Goal: Participate in discussion: Engage in conversation with other users on a specific topic

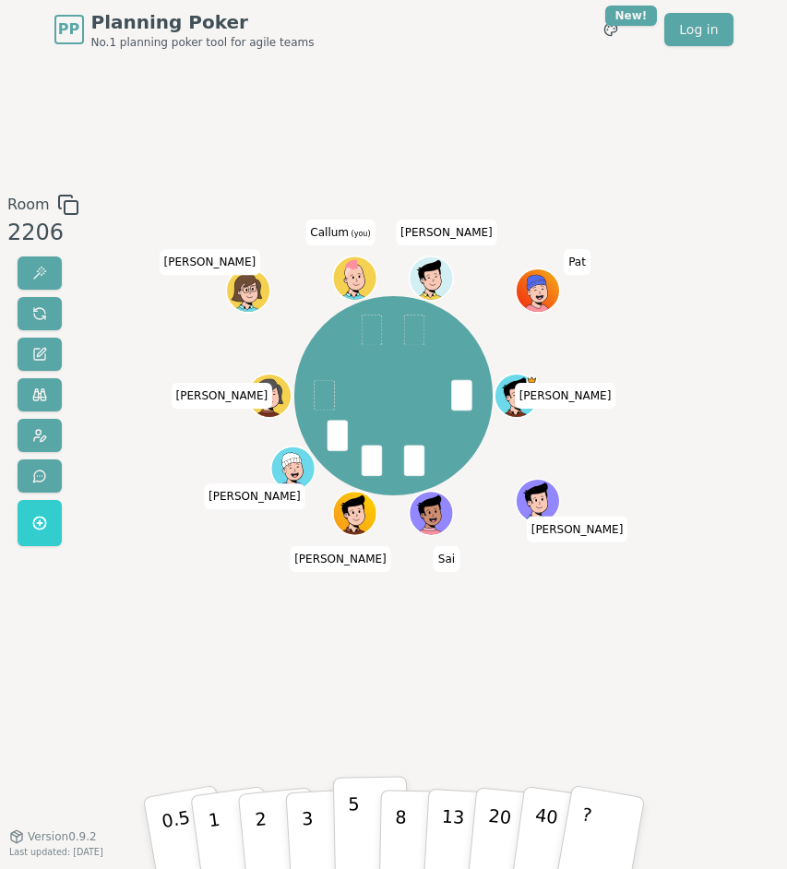
click at [365, 814] on button "5" at bounding box center [370, 832] width 76 height 113
click at [315, 703] on div "Room 2206 [PERSON_NAME] Sai [PERSON_NAME] [PERSON_NAME] (you) [PERSON_NAME] Pat…" at bounding box center [393, 447] width 787 height 777
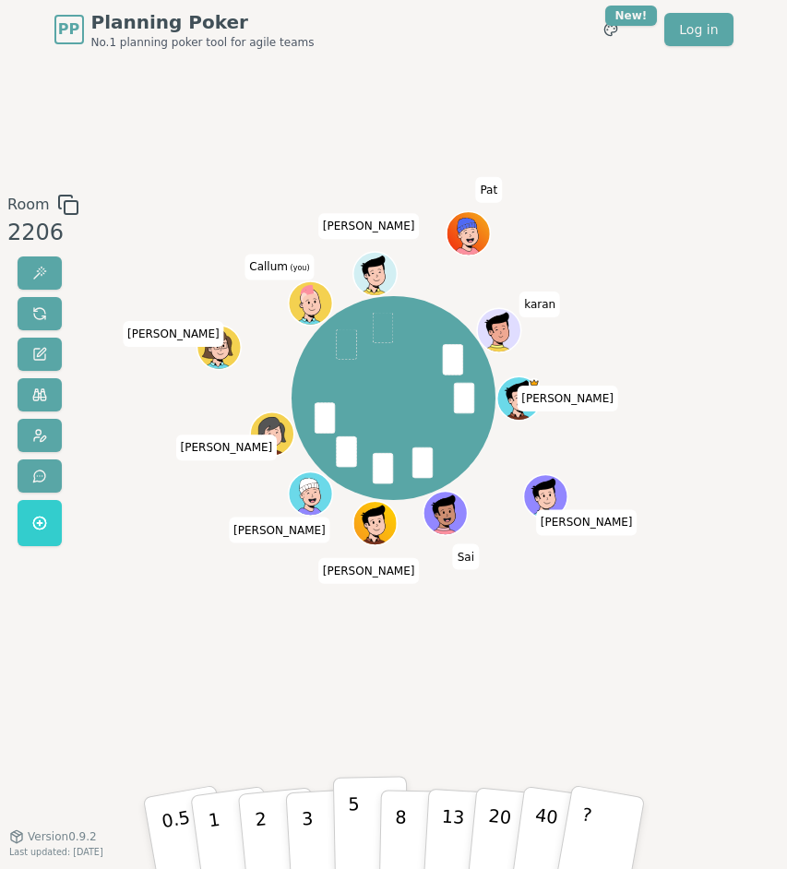
click at [343, 808] on button "5" at bounding box center [370, 832] width 76 height 113
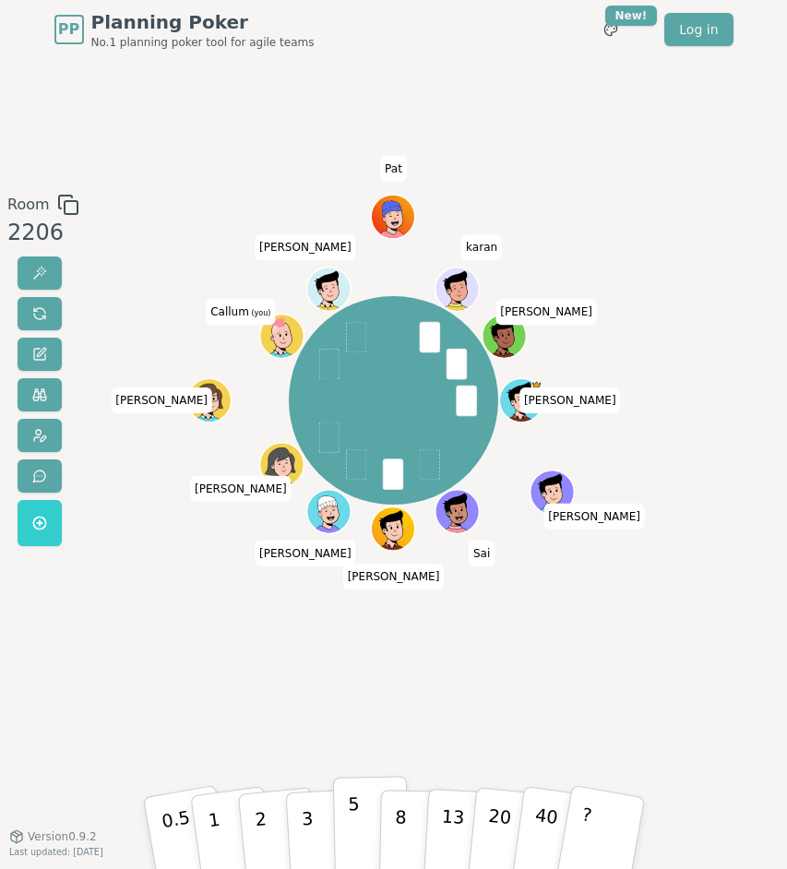
click at [375, 826] on button "5" at bounding box center [370, 832] width 76 height 113
click at [411, 823] on button "8" at bounding box center [416, 832] width 76 height 113
click at [405, 819] on button "8" at bounding box center [416, 832] width 76 height 113
click at [483, 695] on div "[PERSON_NAME] Sai [PERSON_NAME] [PERSON_NAME] (you) Matty K [PERSON_NAME] [PERS…" at bounding box center [393, 447] width 419 height 507
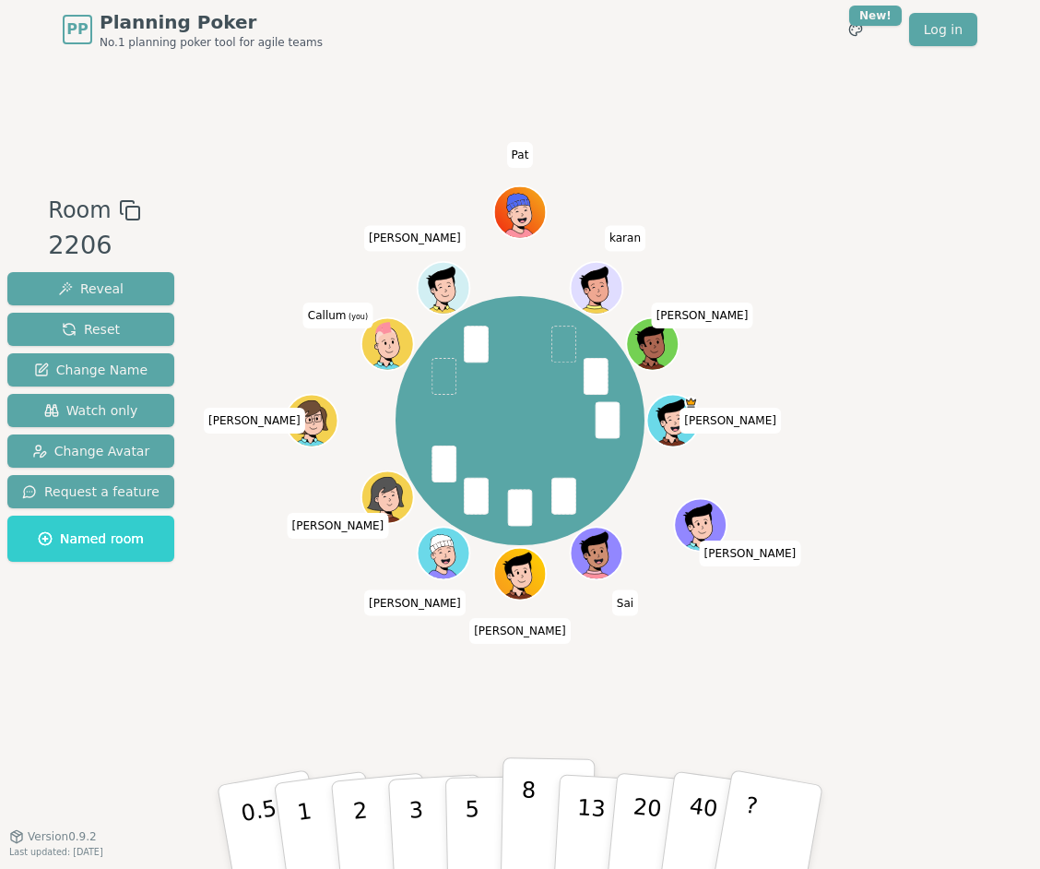
click at [529, 813] on p "8" at bounding box center [528, 827] width 16 height 100
click at [688, 667] on div "[PERSON_NAME] Sai [PERSON_NAME] [PERSON_NAME] (you) Matty K [PERSON_NAME] [PERS…" at bounding box center [519, 447] width 571 height 507
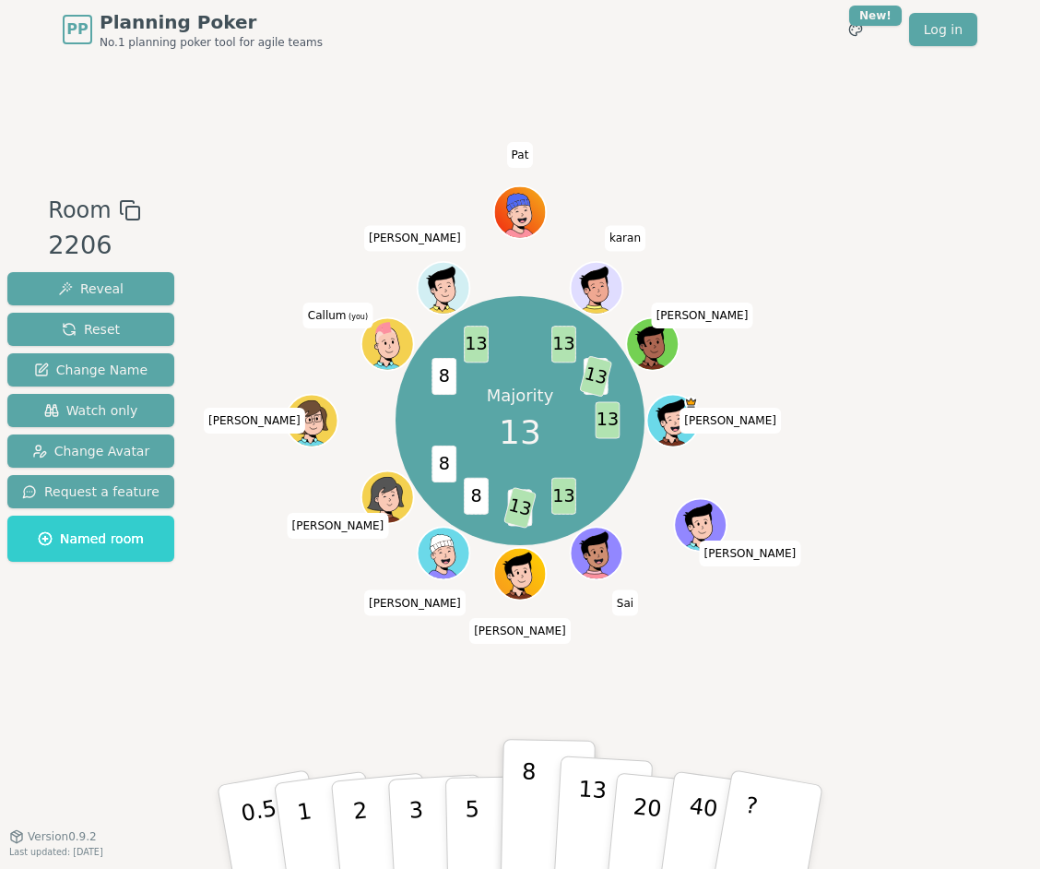
click at [600, 789] on p "13" at bounding box center [591, 826] width 34 height 101
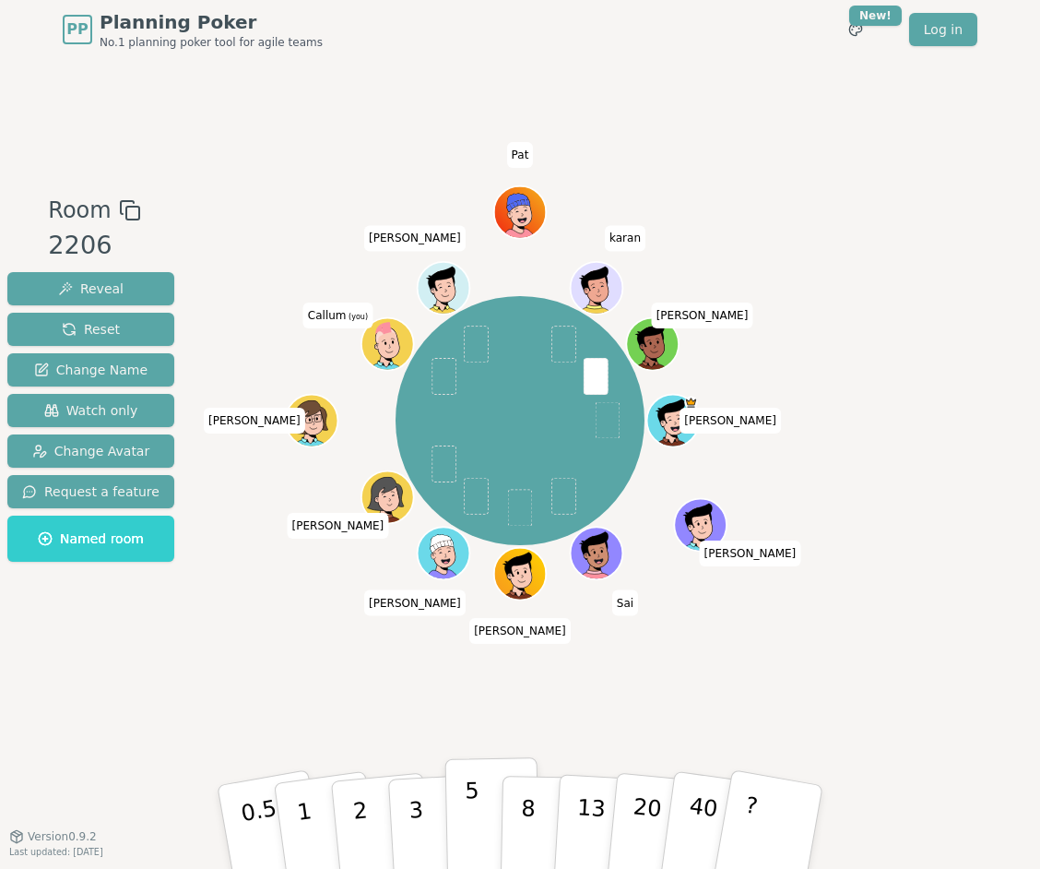
click at [497, 803] on button "5" at bounding box center [493, 827] width 95 height 140
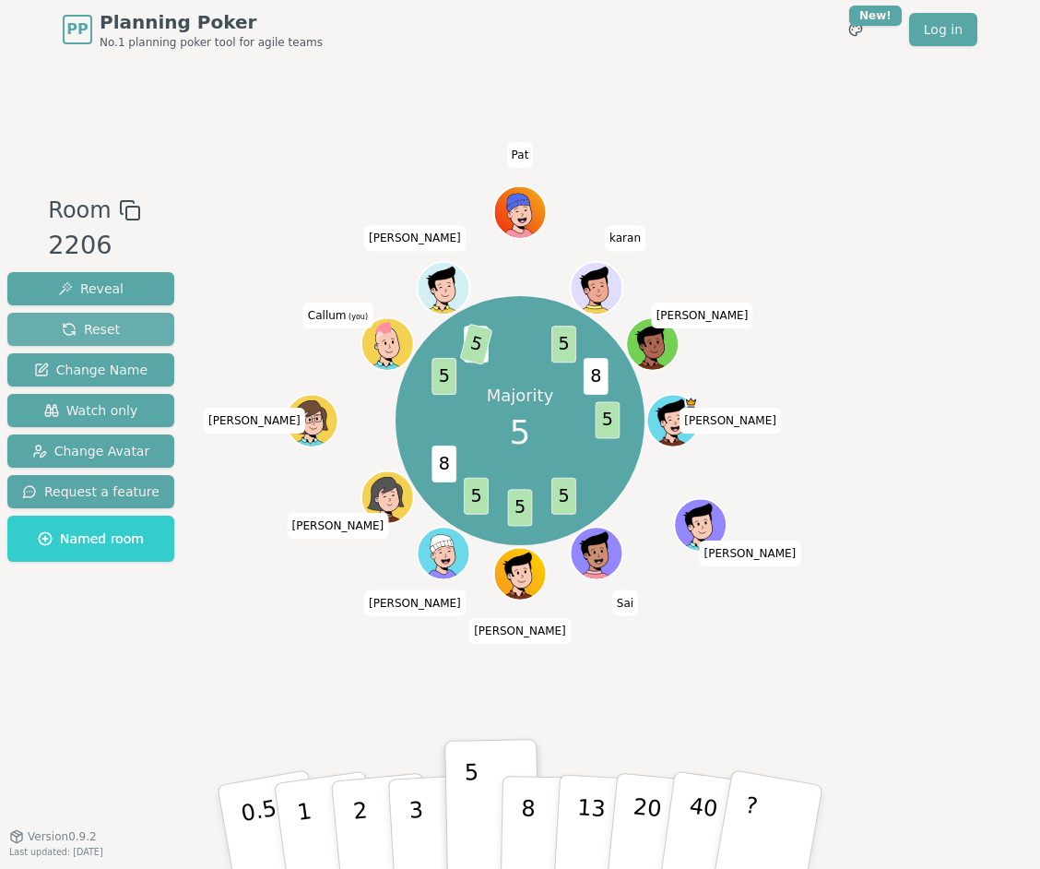
click at [72, 324] on span "Reset" at bounding box center [91, 329] width 58 height 18
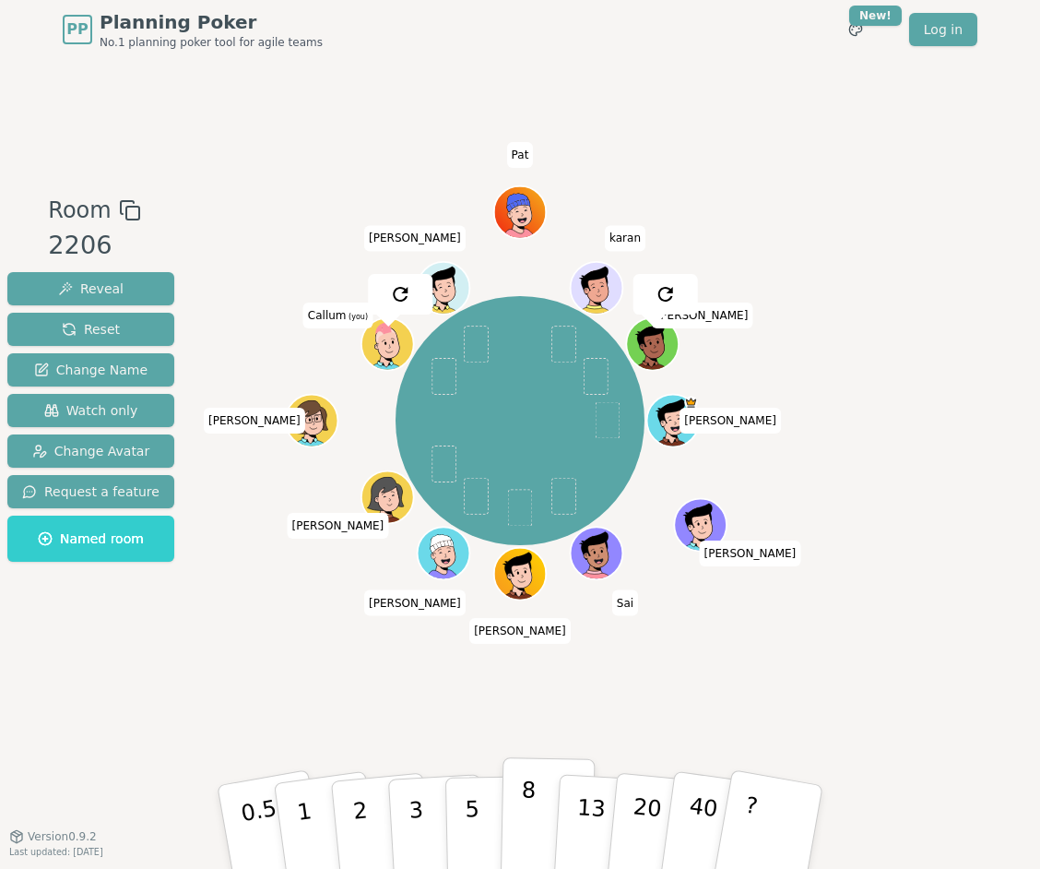
click at [524, 826] on p "8" at bounding box center [528, 827] width 16 height 100
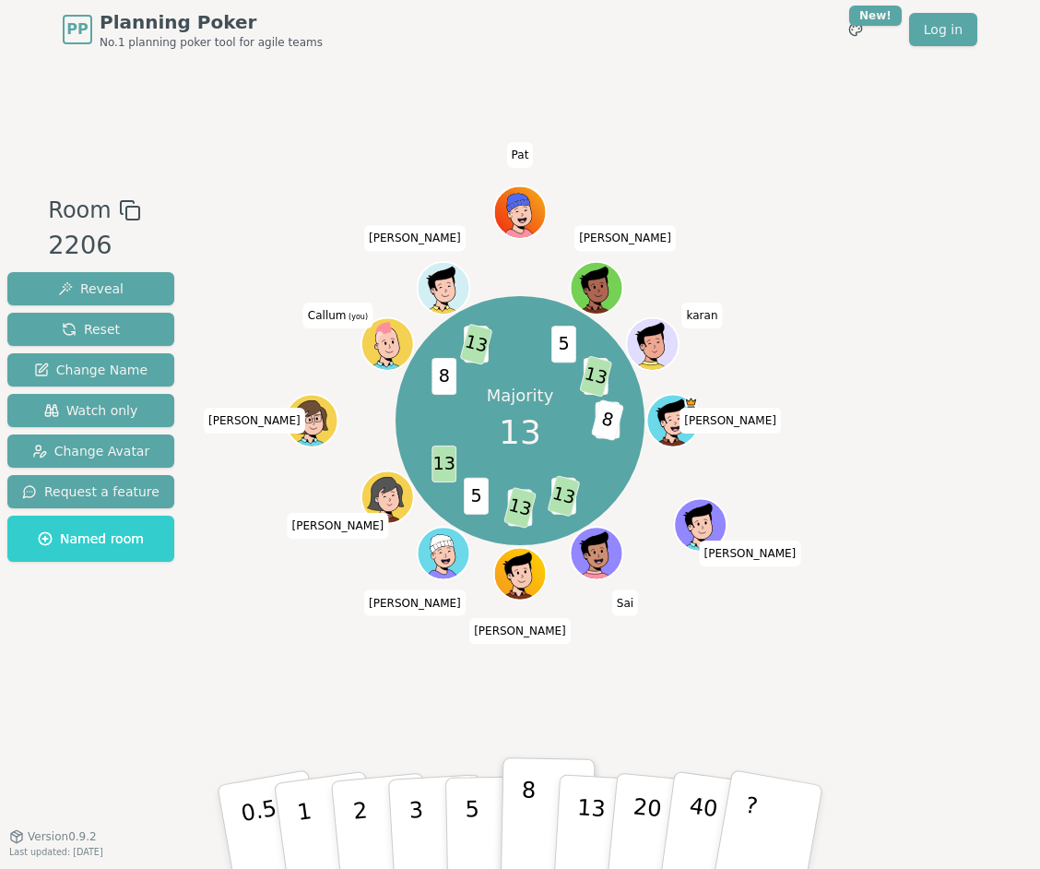
click at [556, 806] on button "8" at bounding box center [548, 827] width 95 height 140
click at [573, 811] on button "13" at bounding box center [603, 827] width 101 height 144
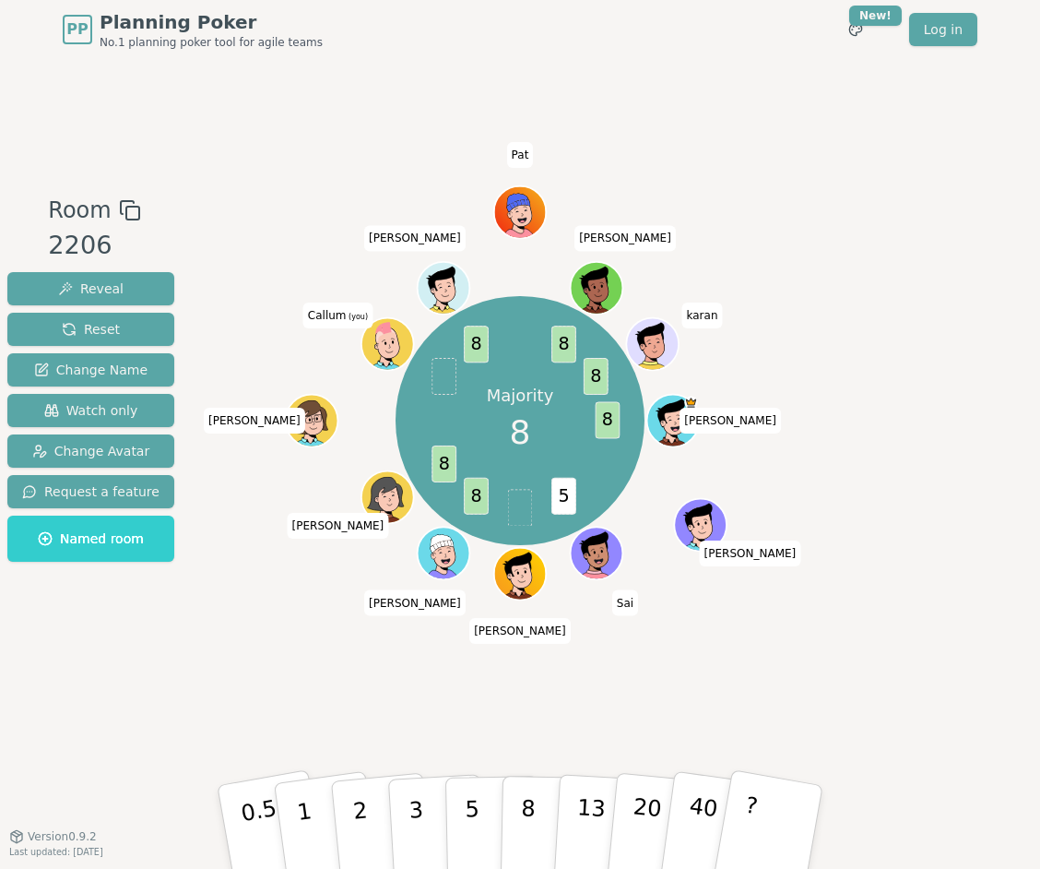
click at [662, 649] on div "Majority 8 8 5 8 8 8 8 8 [PERSON_NAME] Sai [PERSON_NAME] [PERSON_NAME] (you) Ma…" at bounding box center [519, 447] width 571 height 507
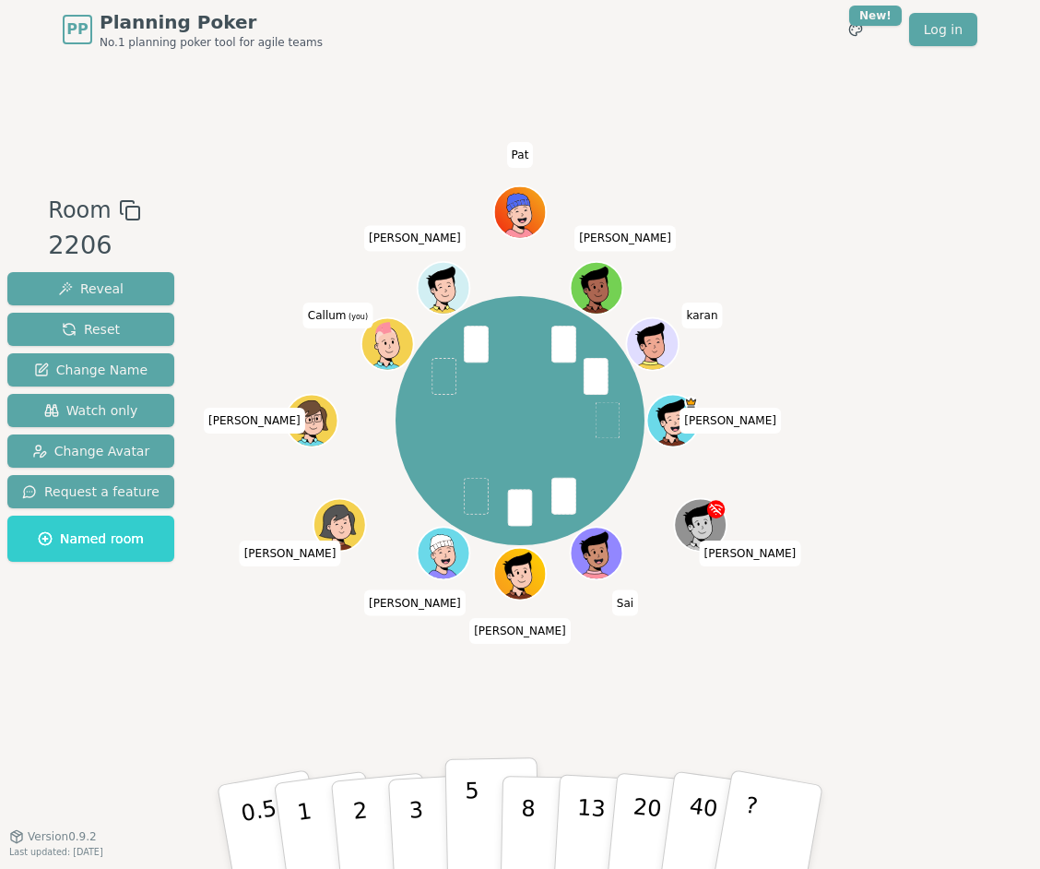
click at [484, 801] on button "5" at bounding box center [493, 827] width 95 height 140
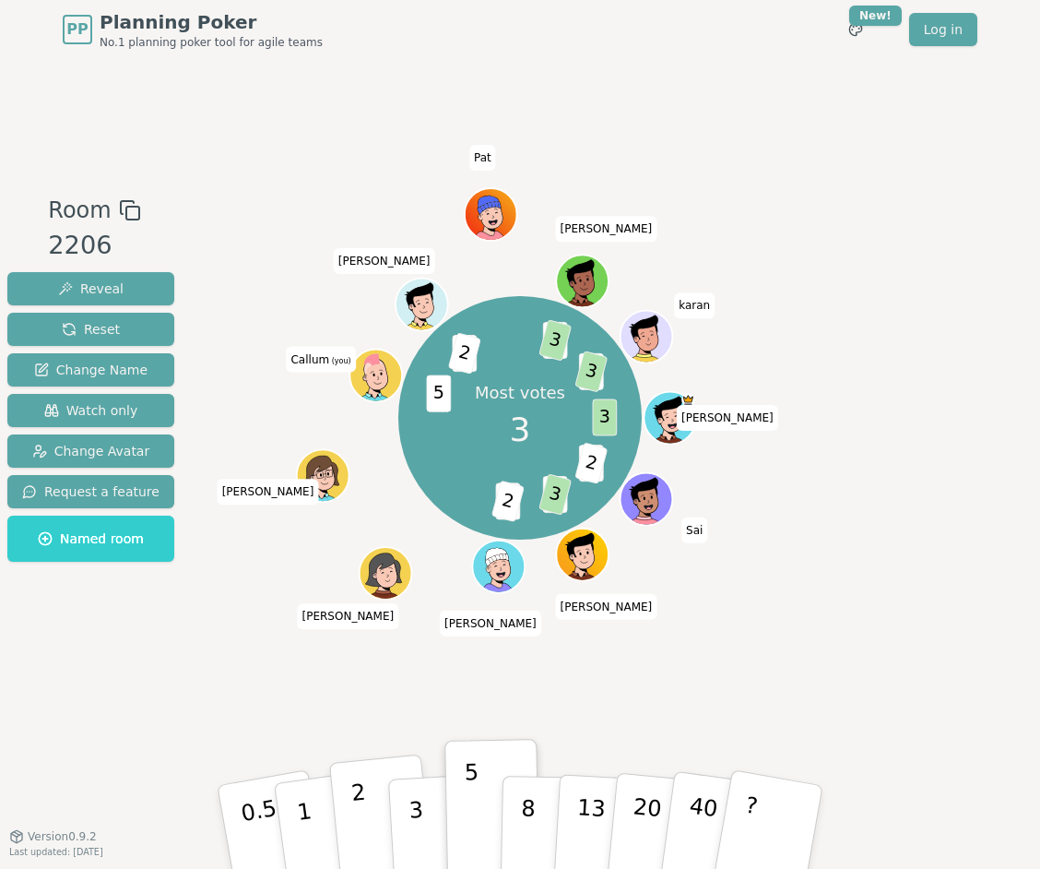
click at [361, 801] on p "2" at bounding box center [363, 829] width 24 height 101
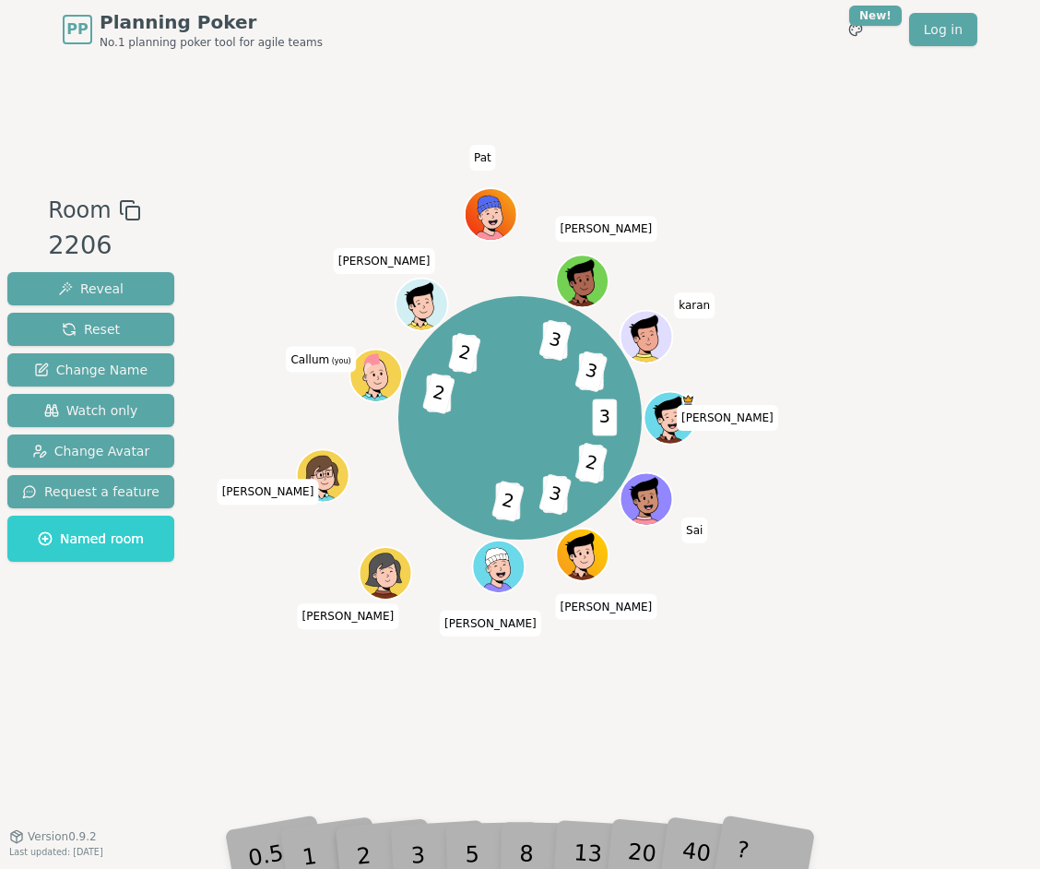
click at [449, 742] on div "Room 2206 Reveal Reset Change Name Watch only Change Avatar Request a feature N…" at bounding box center [520, 447] width 1040 height 777
click at [541, 684] on div "3 5 2 2 3 3 2 5 2 3 2 2 3 5 3 [PERSON_NAME] [PERSON_NAME] [PERSON_NAME] (you) […" at bounding box center [519, 447] width 571 height 507
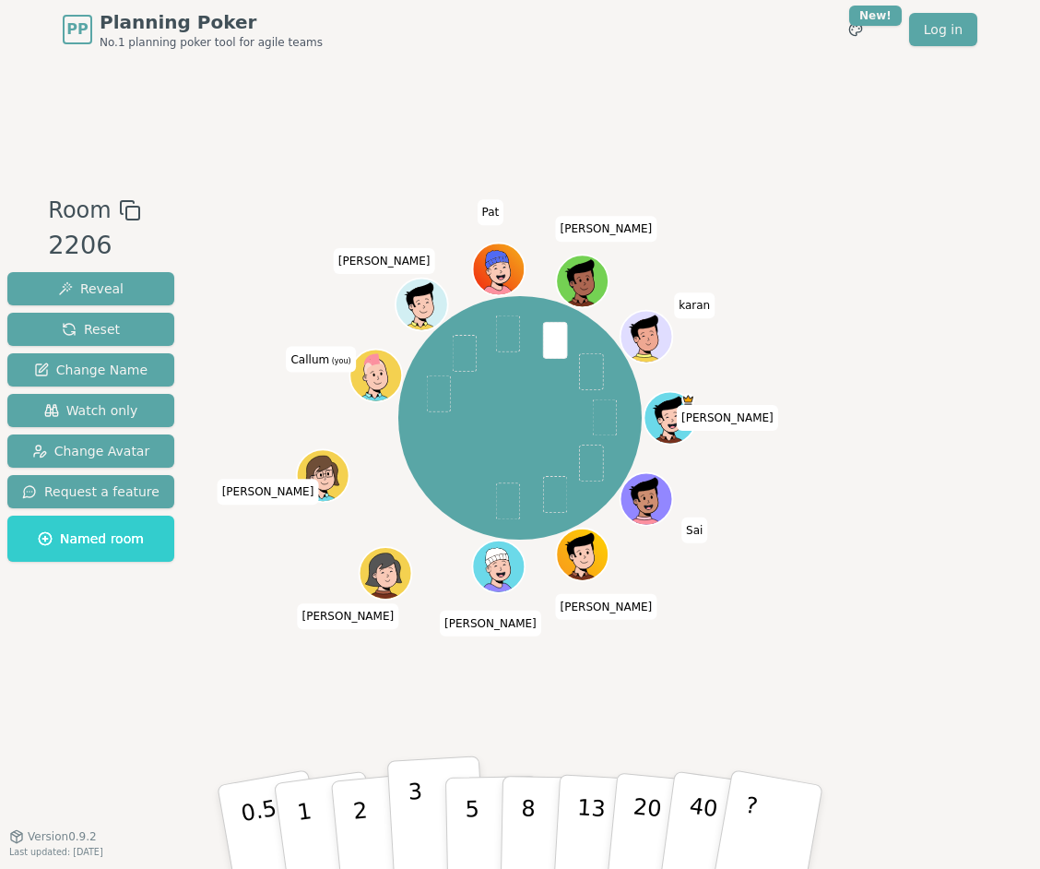
click at [422, 822] on p "3" at bounding box center [418, 829] width 20 height 101
click at [505, 668] on div "[PERSON_NAME] [PERSON_NAME] [PERSON_NAME] (you) Matty K [PERSON_NAME] [PERSON_N…" at bounding box center [519, 447] width 571 height 507
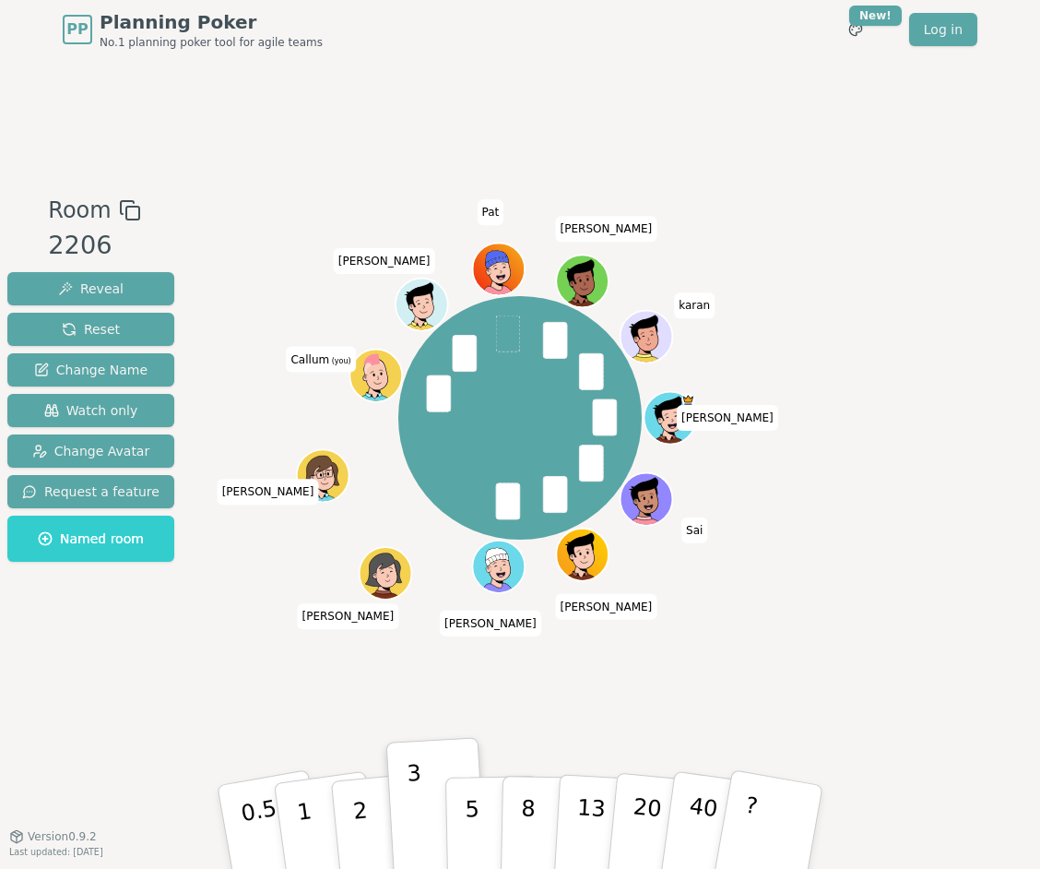
click at [279, 702] on div "Room 2206 Reveal Reset Change Name Watch only Change Avatar Request a feature N…" at bounding box center [520, 447] width 1040 height 777
click at [345, 822] on button "2" at bounding box center [381, 828] width 105 height 147
click at [306, 708] on div "Room 2206 Reveal Reset Change Name Watch only Change Avatar Request a feature N…" at bounding box center [520, 447] width 1040 height 777
click at [300, 718] on div "Room 2206 Reveal Reset Change Name Watch only Change Avatar Request a feature N…" at bounding box center [520, 447] width 1040 height 777
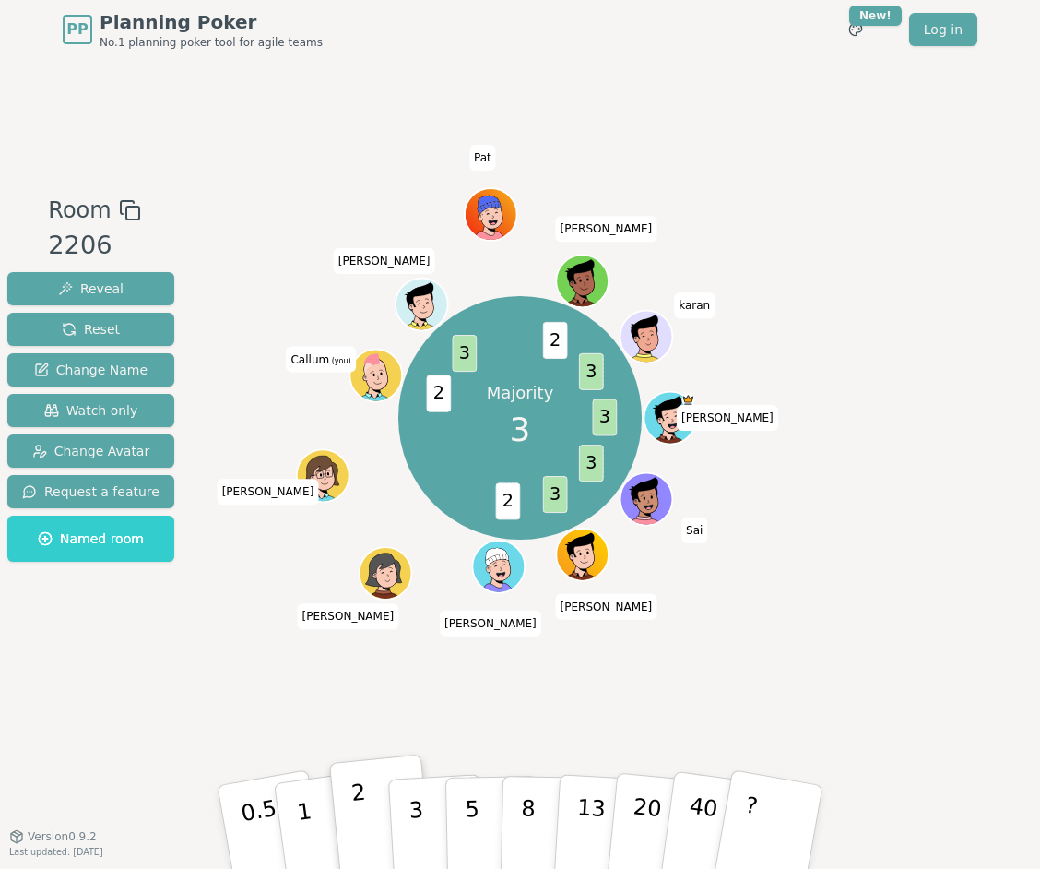
click at [364, 797] on button "2" at bounding box center [381, 828] width 105 height 147
click at [101, 325] on span "Reset" at bounding box center [91, 329] width 58 height 18
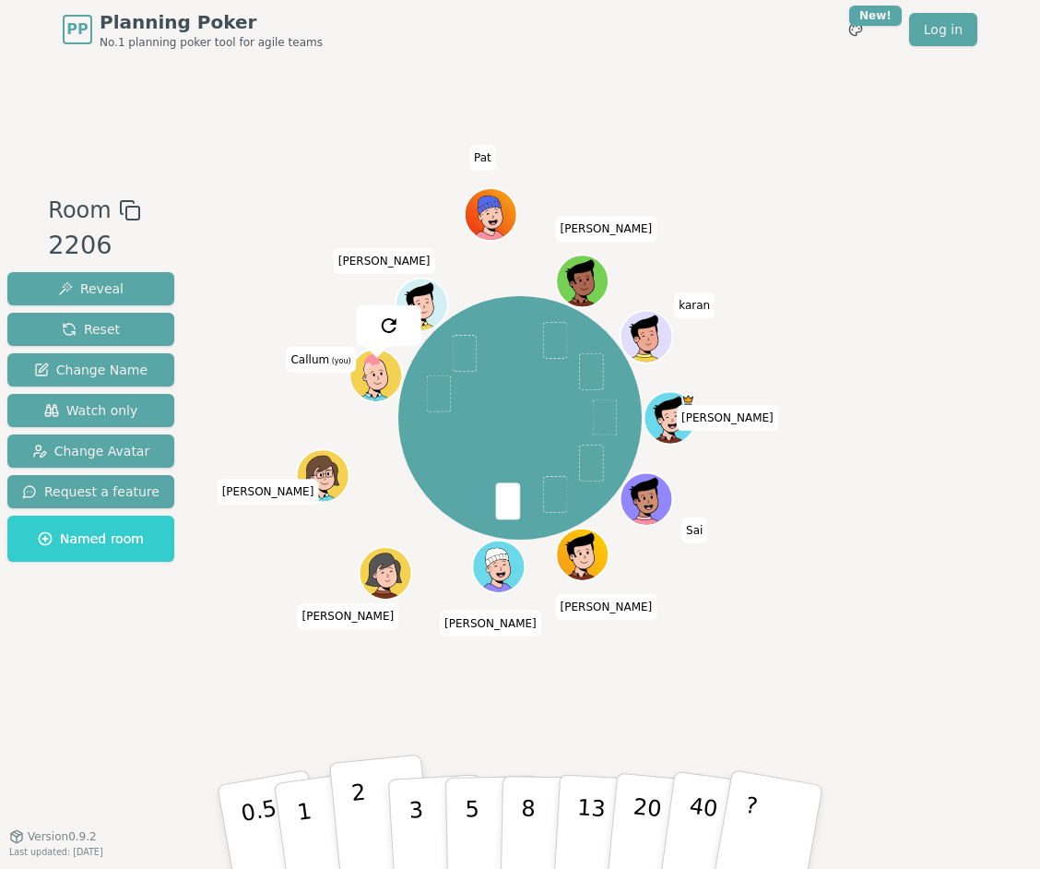
click at [372, 813] on button "2" at bounding box center [381, 828] width 105 height 147
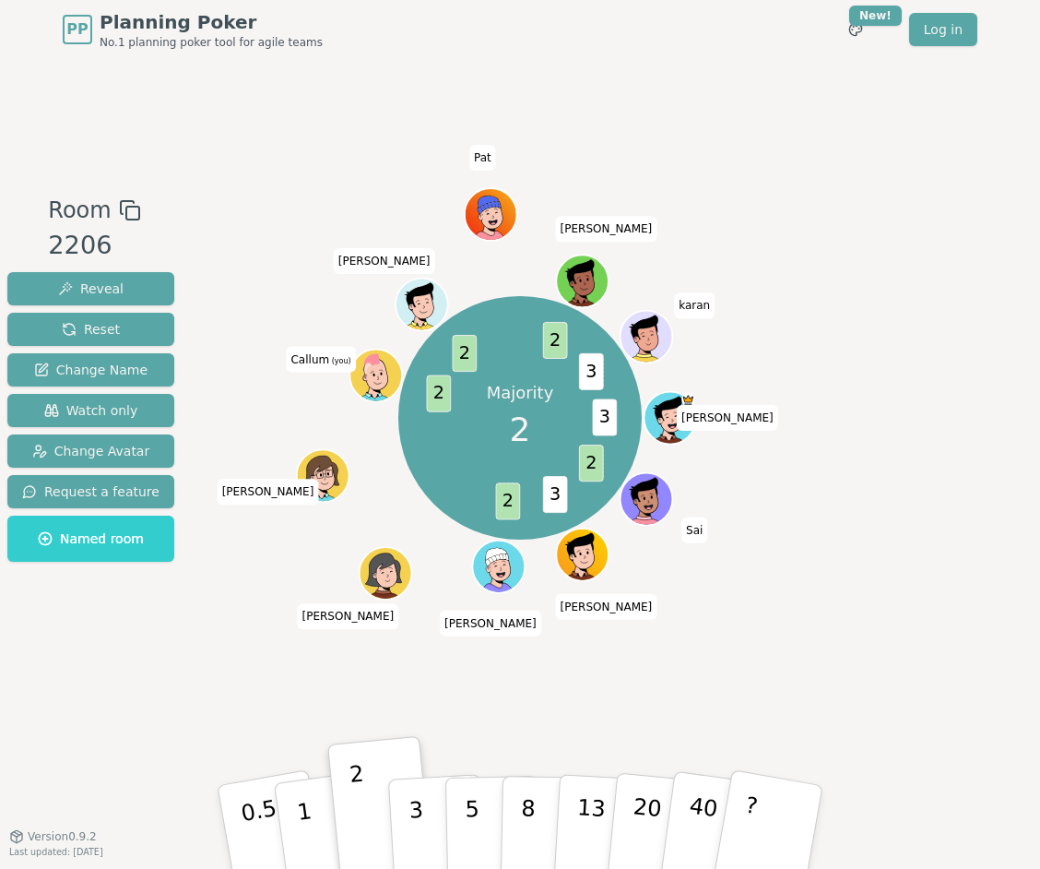
click at [285, 686] on div "Majority 2 3 2 3 2 2 2 2 3 [PERSON_NAME] [PERSON_NAME] [PERSON_NAME] (you) Matt…" at bounding box center [519, 447] width 571 height 507
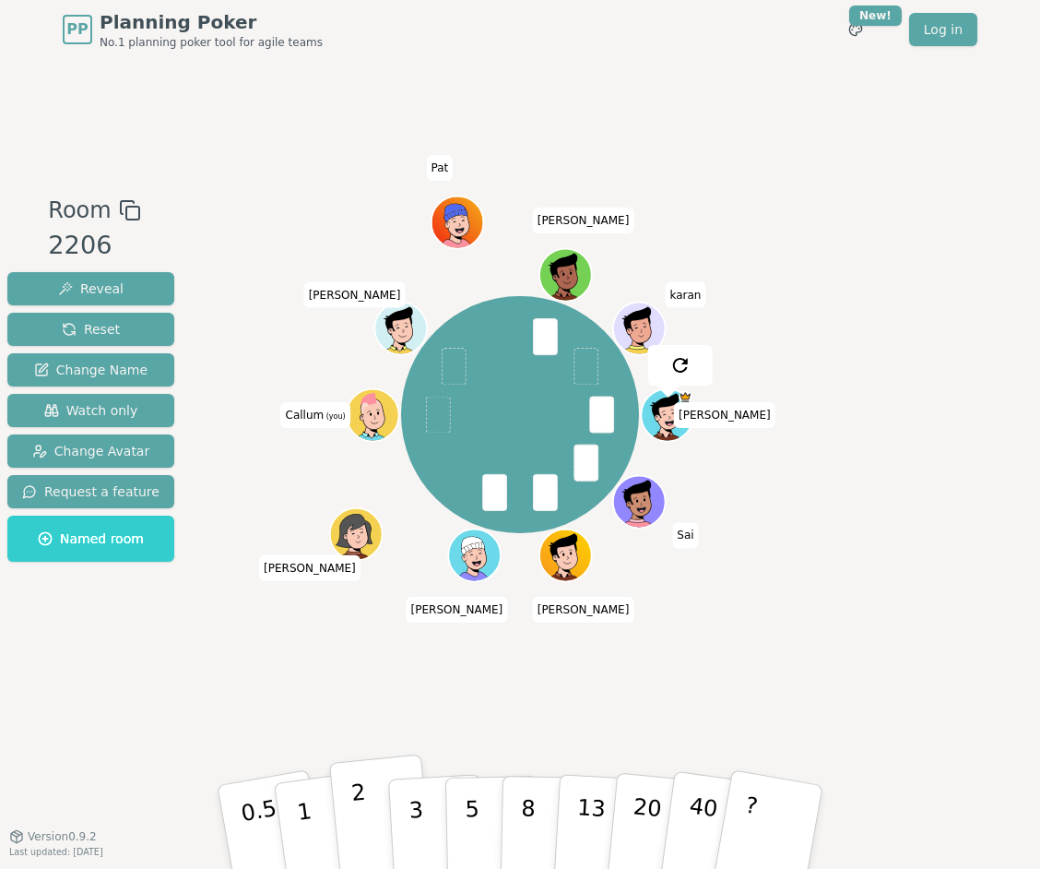
click at [356, 809] on p "2" at bounding box center [363, 829] width 24 height 101
click at [316, 695] on div "[PERSON_NAME] [PERSON_NAME] [PERSON_NAME] [PERSON_NAME] (you) Matty K [PERSON_N…" at bounding box center [519, 447] width 571 height 507
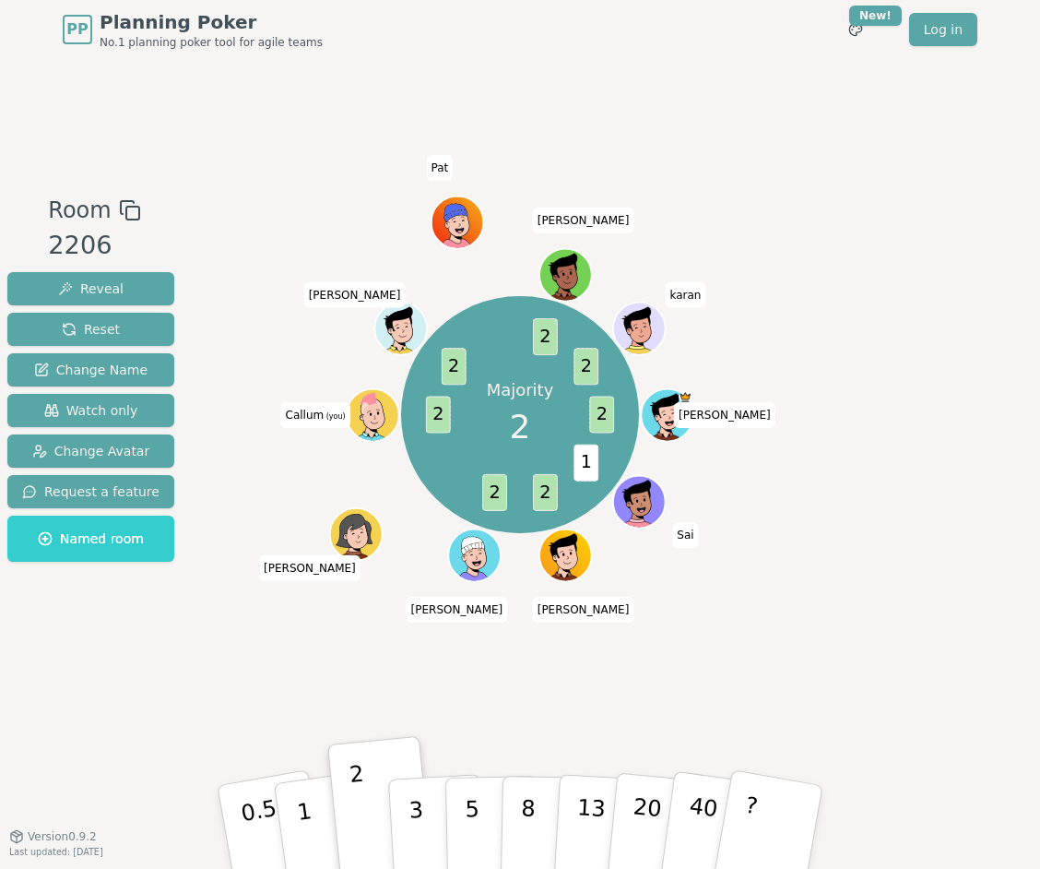
click at [316, 695] on div "Majority 2 2 1 2 2 2 2 2 2 [PERSON_NAME] [PERSON_NAME] [PERSON_NAME] [PERSON_NA…" at bounding box center [519, 447] width 571 height 507
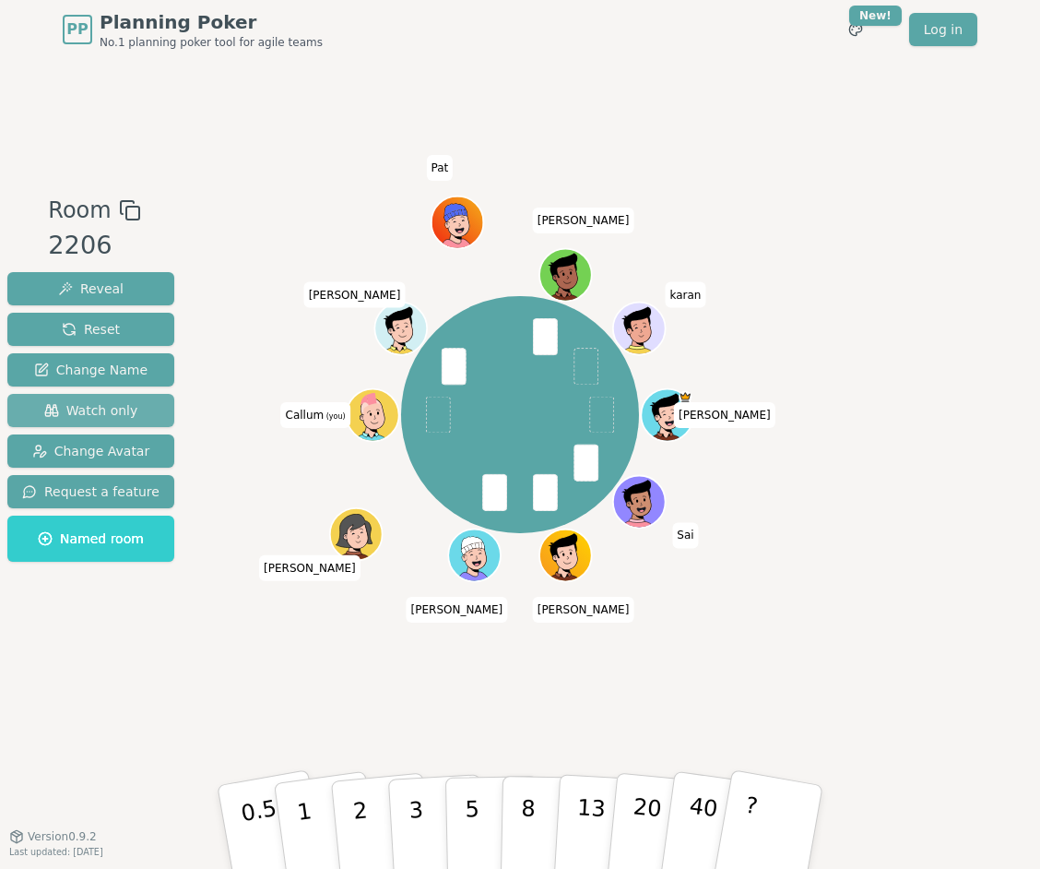
click at [125, 397] on button "Watch only" at bounding box center [90, 410] width 167 height 33
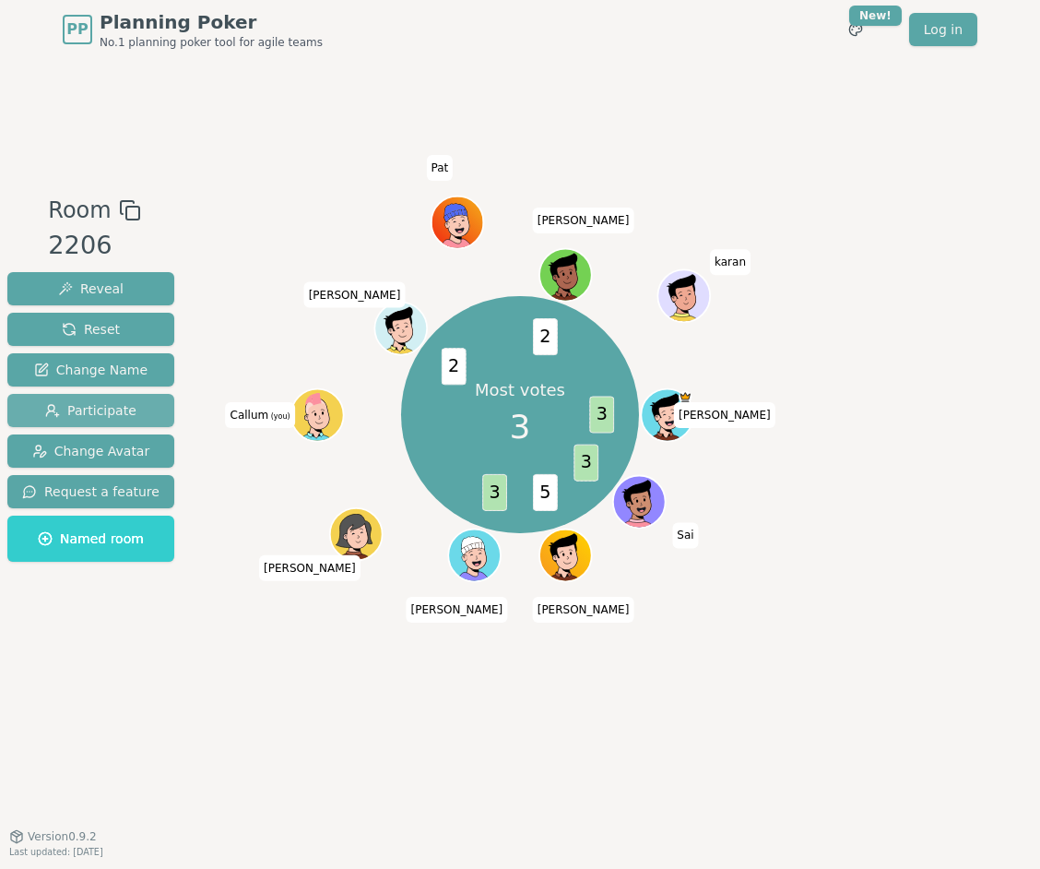
click at [101, 408] on span "Participate" at bounding box center [90, 410] width 91 height 18
